Goal: Task Accomplishment & Management: Use online tool/utility

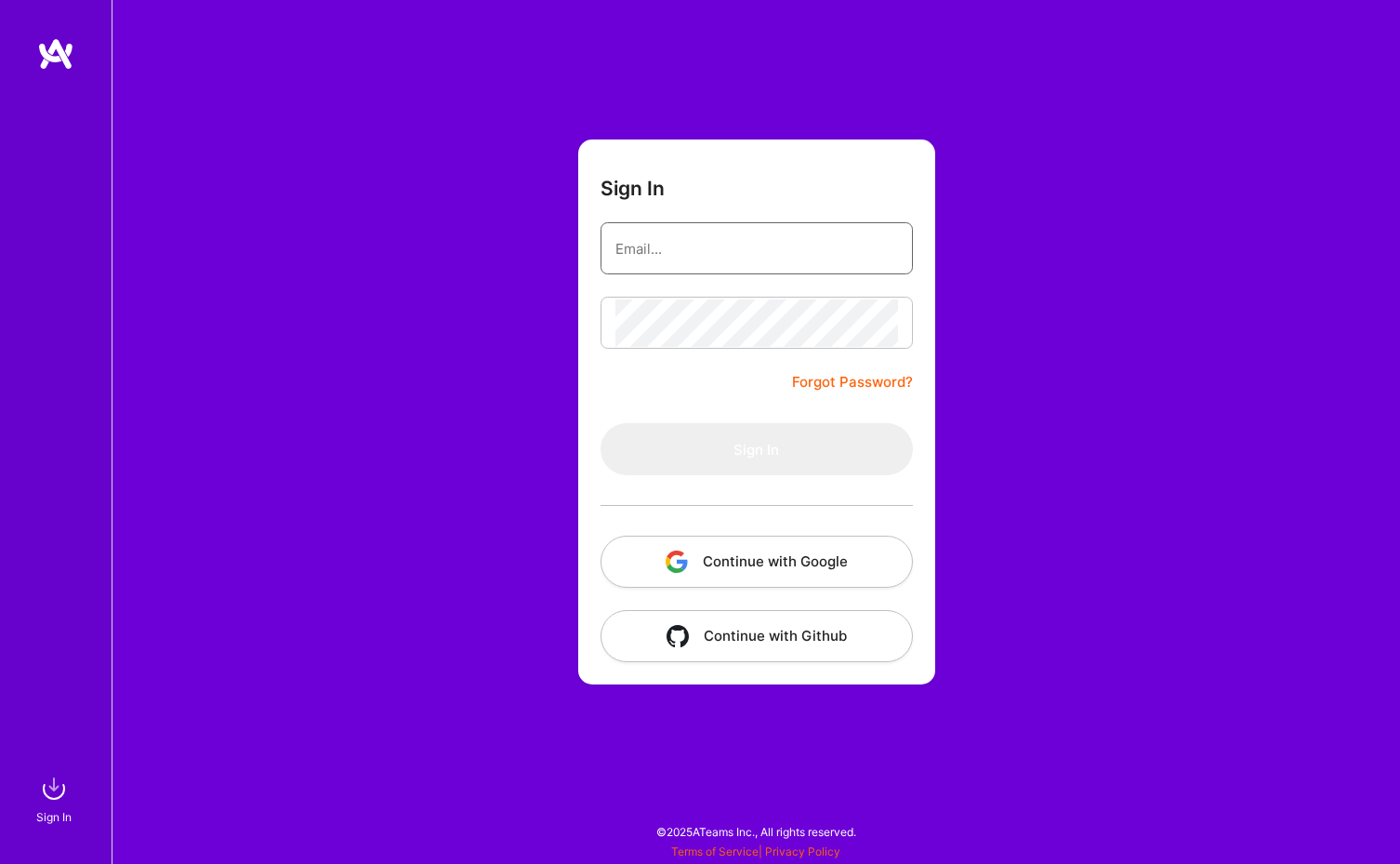
type input "[EMAIL_ADDRESS][DOMAIN_NAME]"
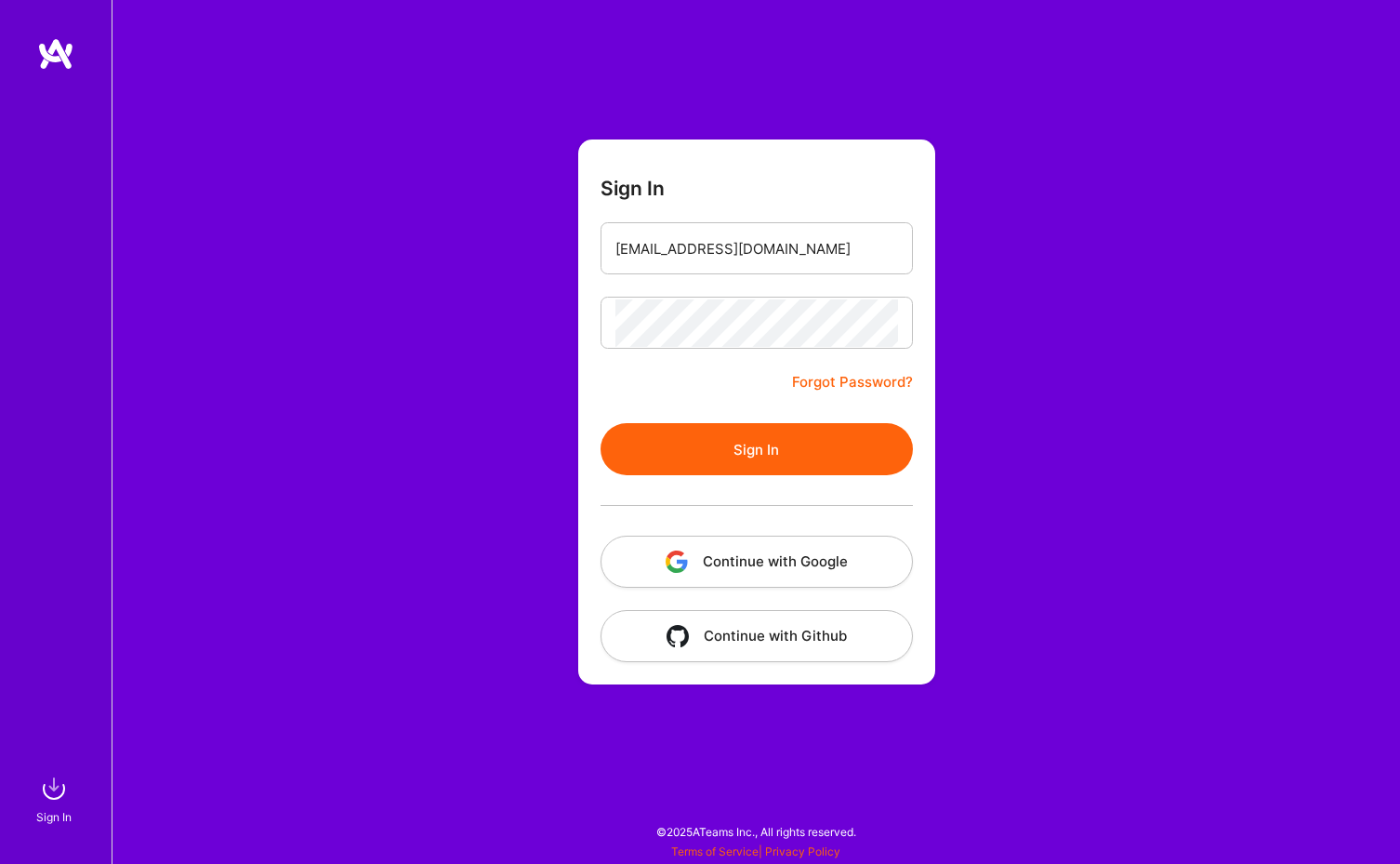
click at [735, 438] on button "Sign In" at bounding box center [757, 448] width 313 height 52
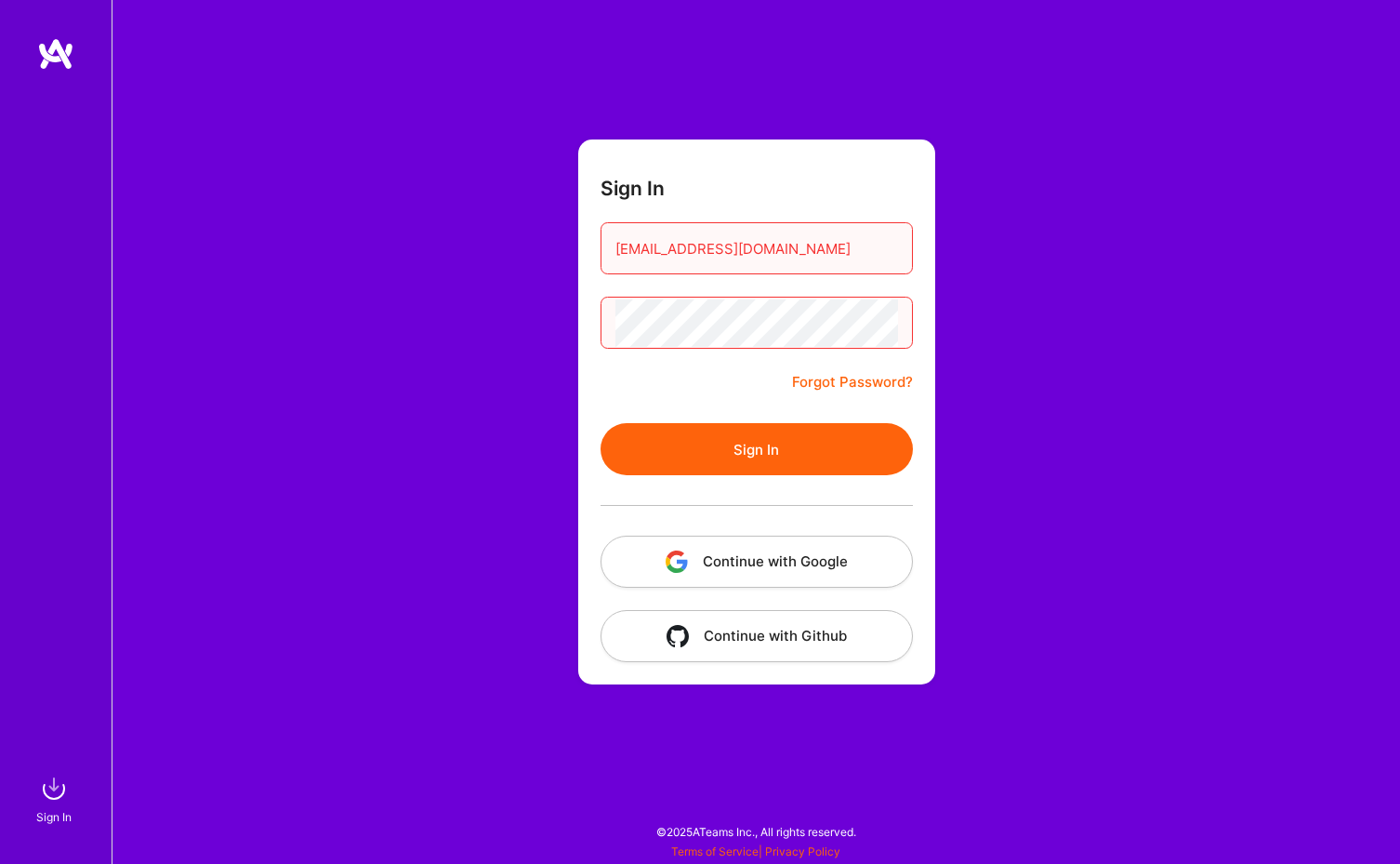
click at [744, 542] on button "Continue with Google" at bounding box center [757, 561] width 313 height 52
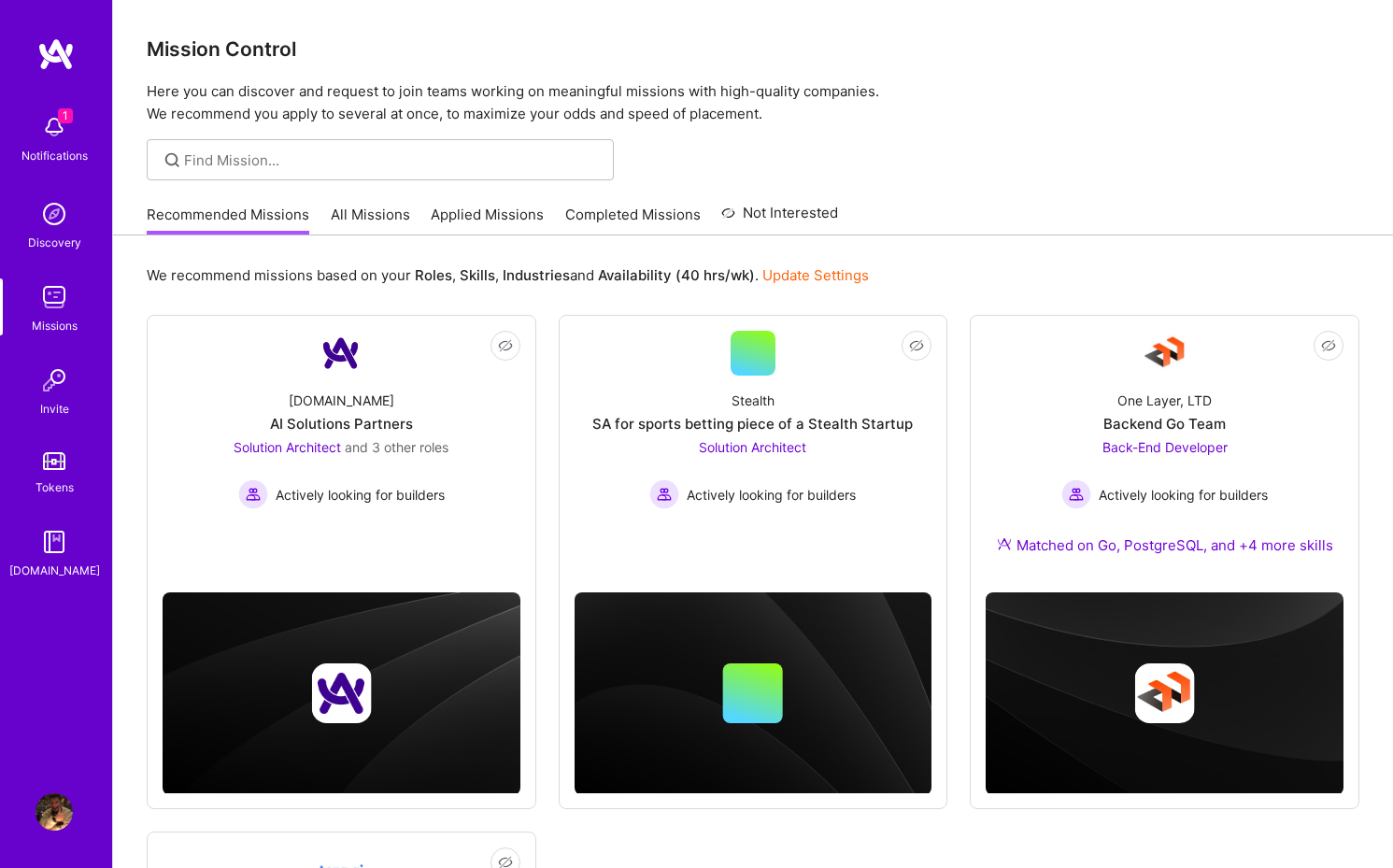
click at [374, 214] on link "All Missions" at bounding box center [370, 220] width 79 height 31
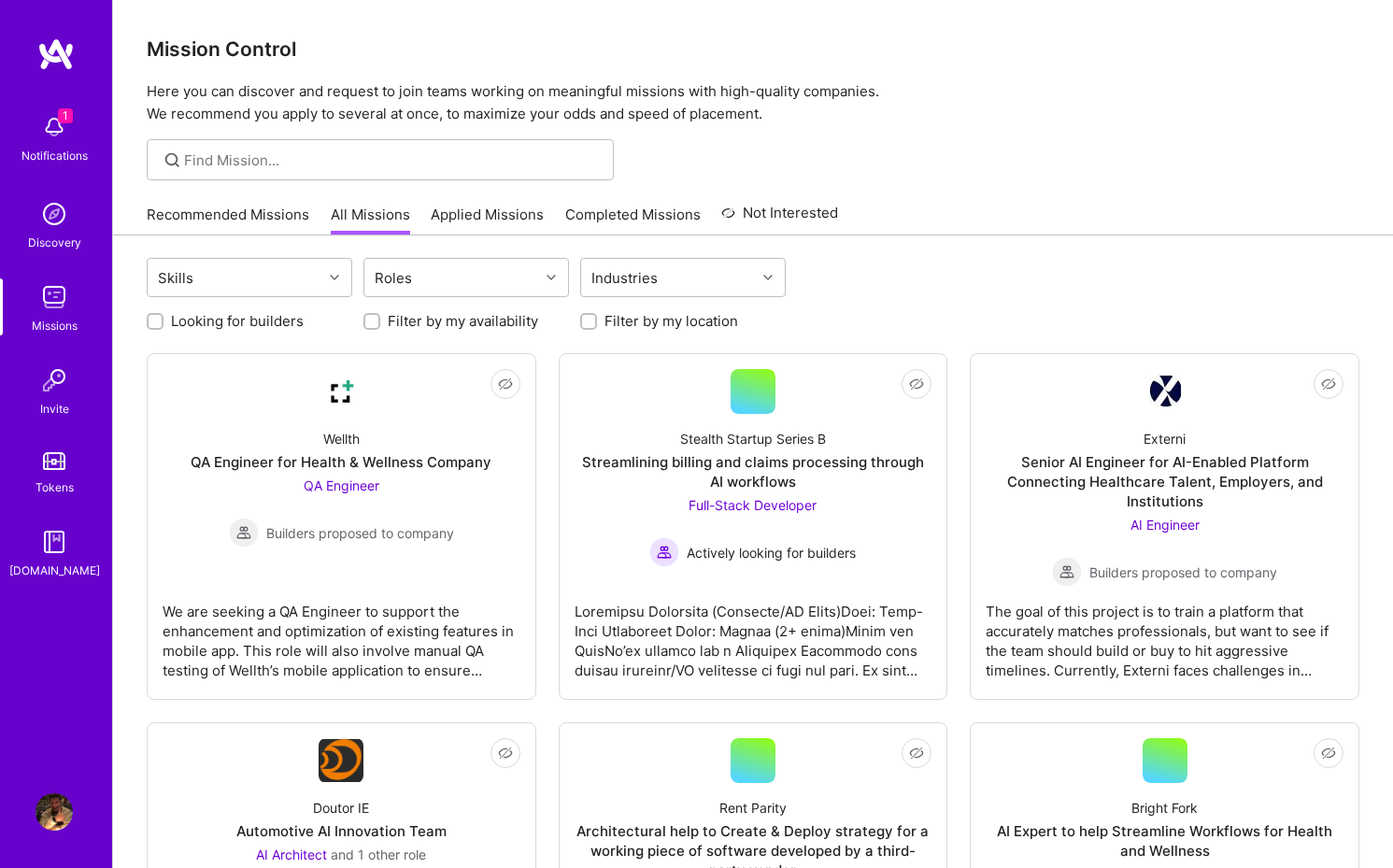
click at [88, 146] on div "1 Notifications" at bounding box center [54, 137] width 116 height 64
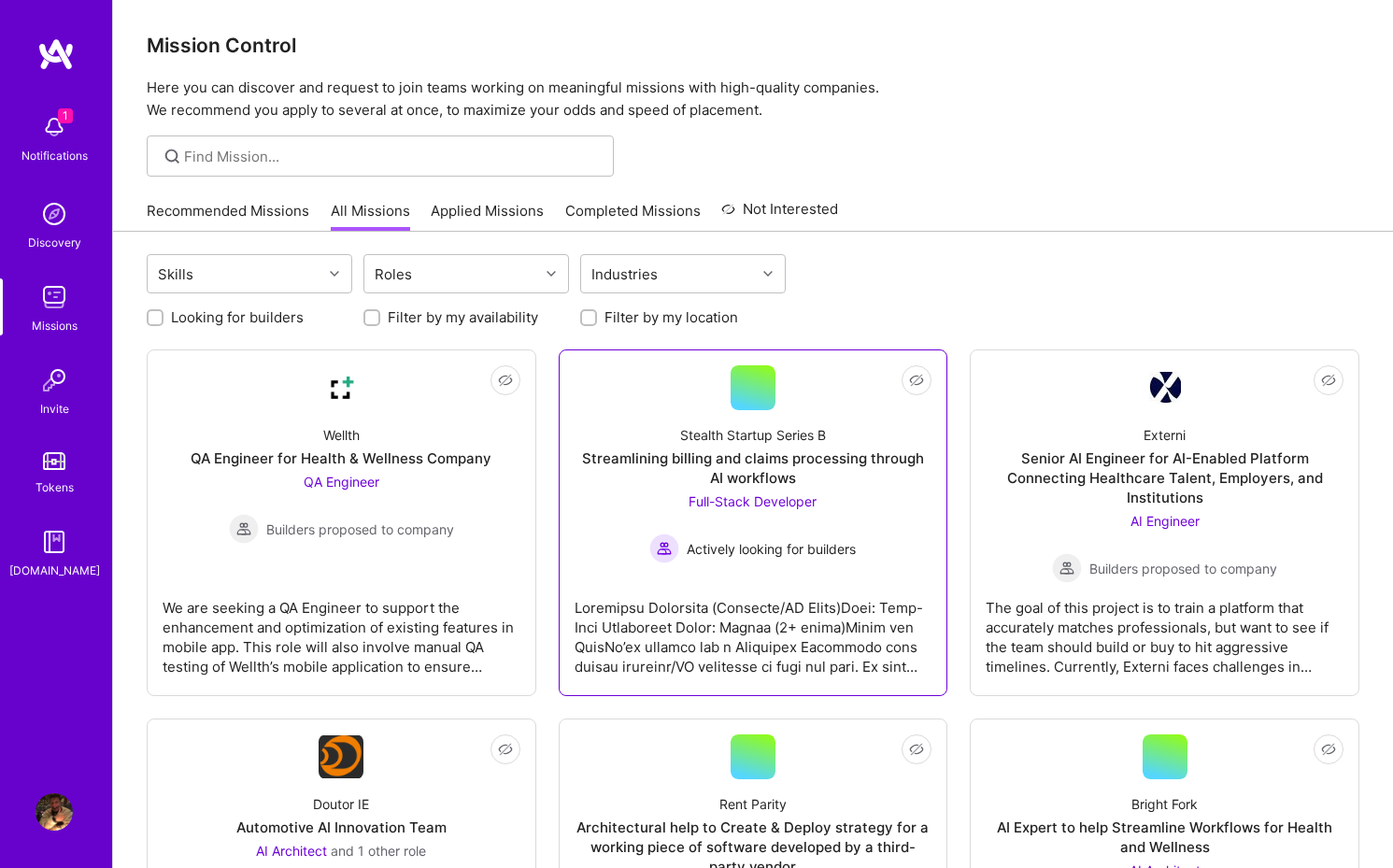
scroll to position [126, 0]
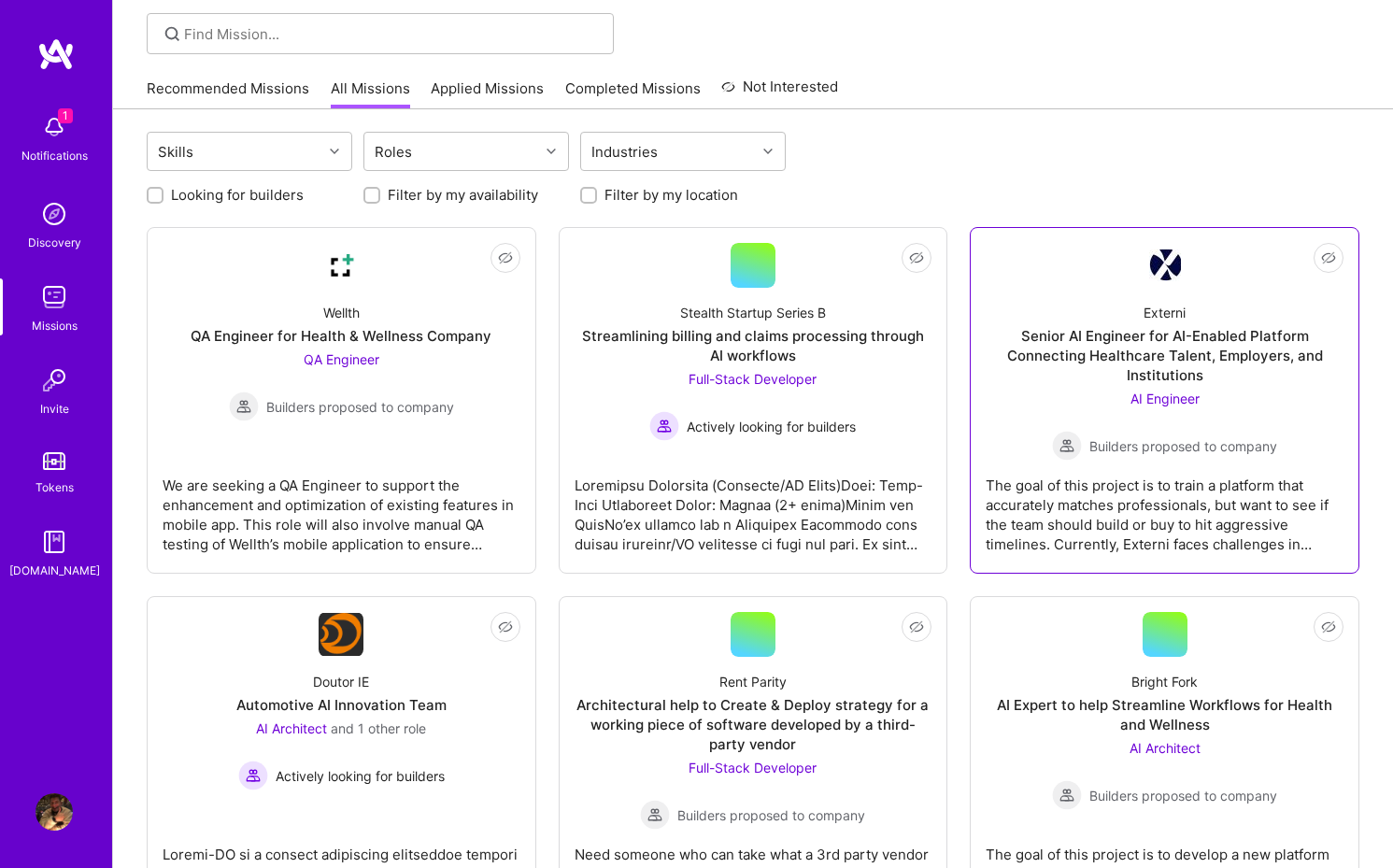
click at [1159, 355] on div "Senior AI Engineer for AI-Enabled Platform Connecting Healthcare Talent, Employ…" at bounding box center [1165, 356] width 358 height 58
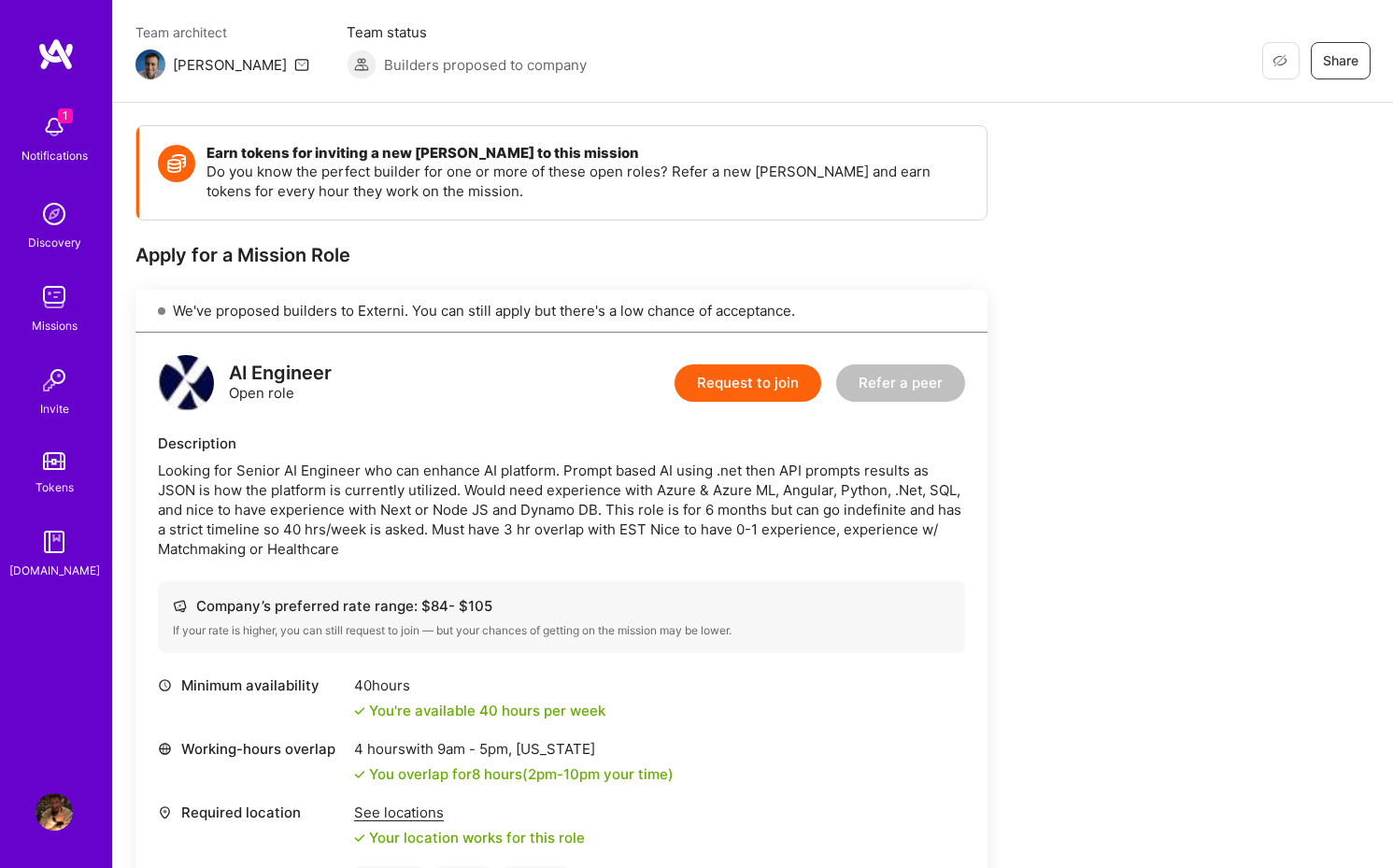
scroll to position [274, 0]
